Goal: Navigation & Orientation: Understand site structure

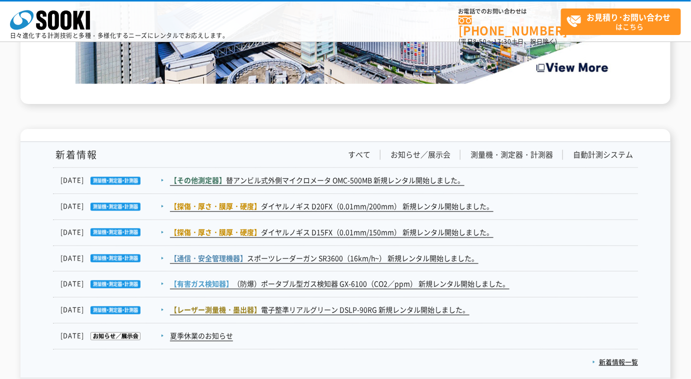
scroll to position [1886, 0]
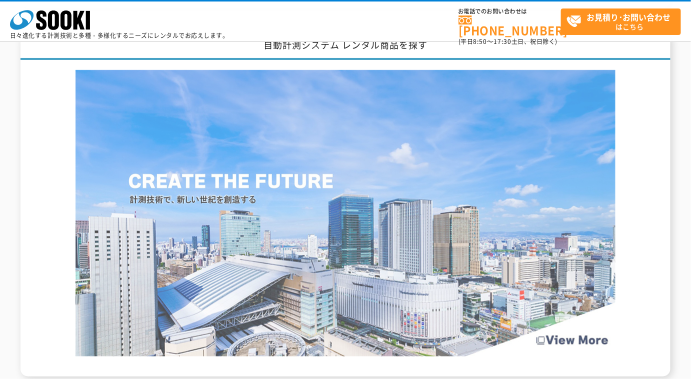
scroll to position [1545, 0]
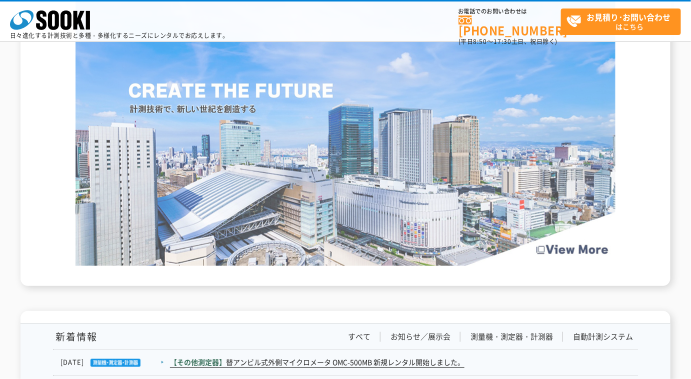
click at [557, 240] on img at bounding box center [345, 123] width 540 height 286
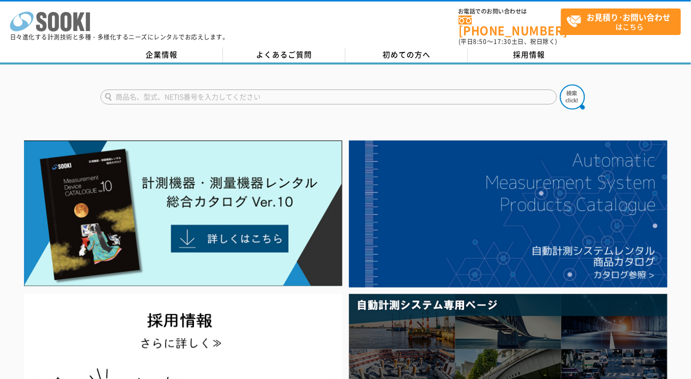
click at [77, 29] on icon "株式会社 ソーキ" at bounding box center [50, 21] width 80 height 20
click at [28, 9] on div "株式会社 ソーキ spMenu 日々進化する計測技術と多種・多様化するニーズにレンタルでお応えします。" at bounding box center [119, 22] width 219 height 33
click at [27, 18] on icon "株式会社 ソーキ" at bounding box center [50, 21] width 80 height 20
